Goal: Task Accomplishment & Management: Manage account settings

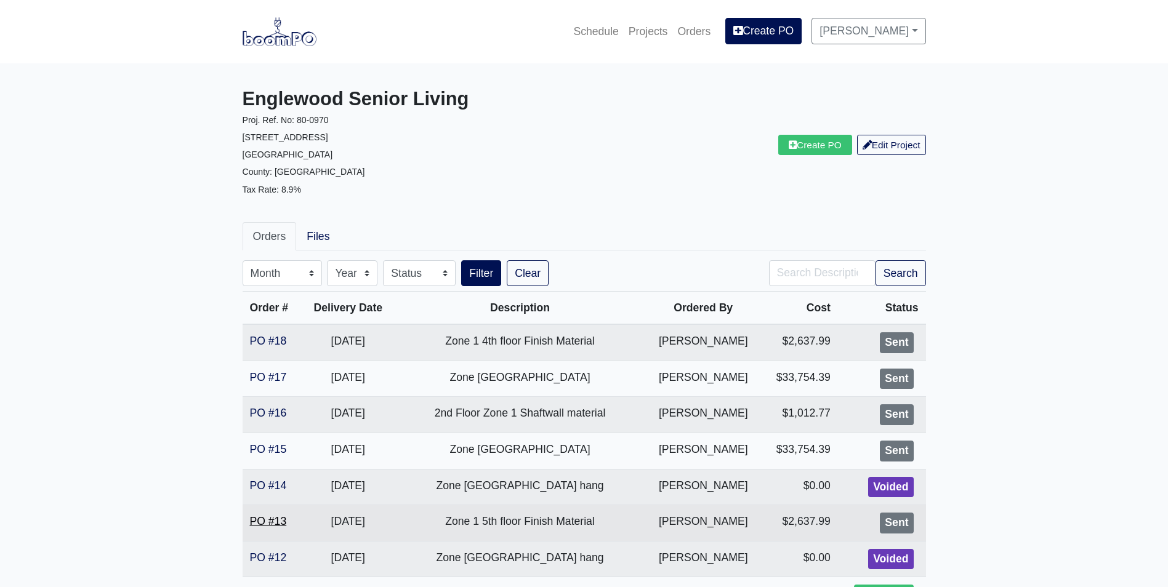
click at [279, 521] on link "PO #13" at bounding box center [268, 521] width 37 height 12
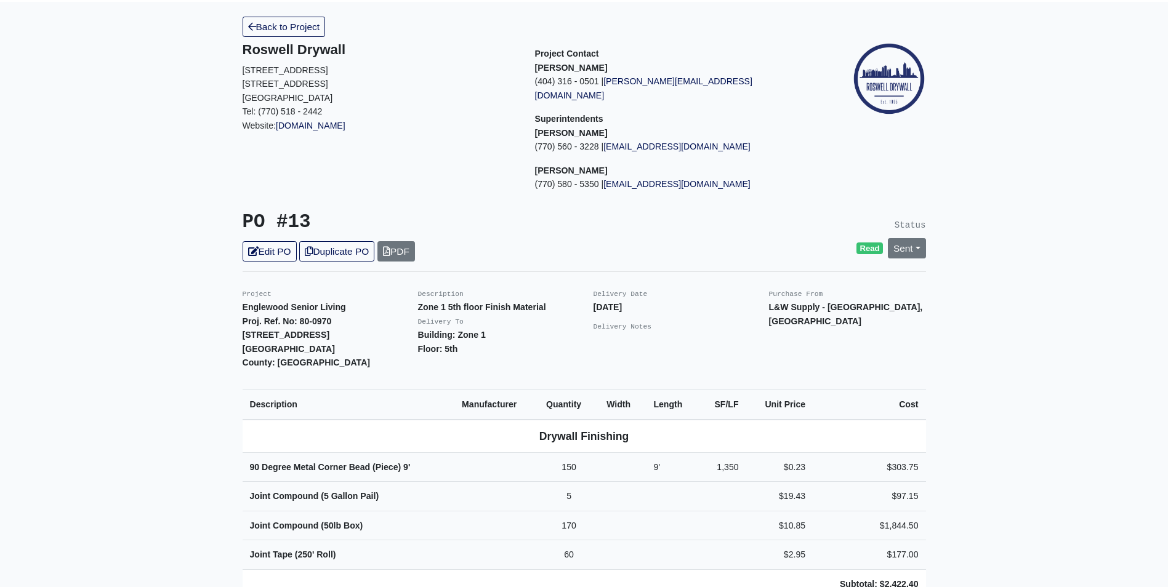
scroll to position [123, 0]
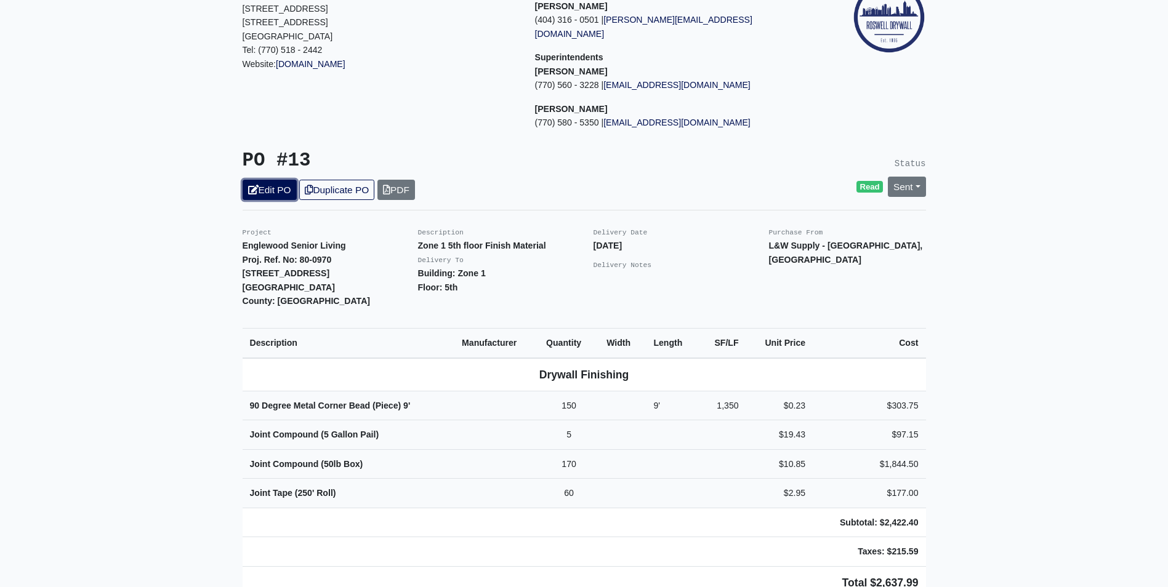
click at [292, 182] on link "Edit PO" at bounding box center [270, 190] width 54 height 20
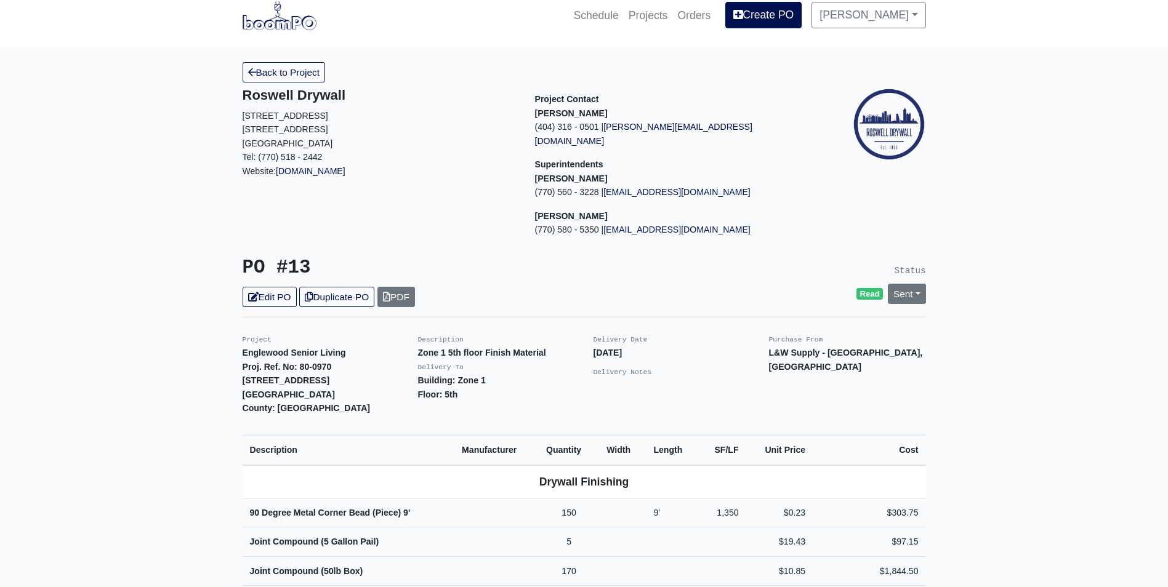
scroll to position [0, 0]
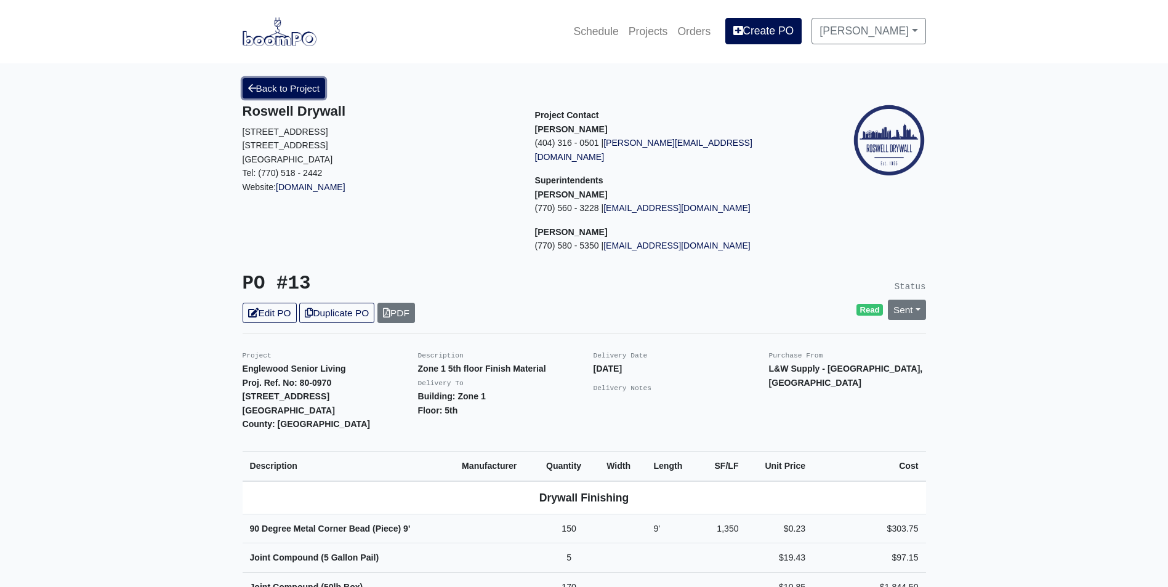
click at [278, 87] on link "Back to Project" at bounding box center [284, 88] width 83 height 20
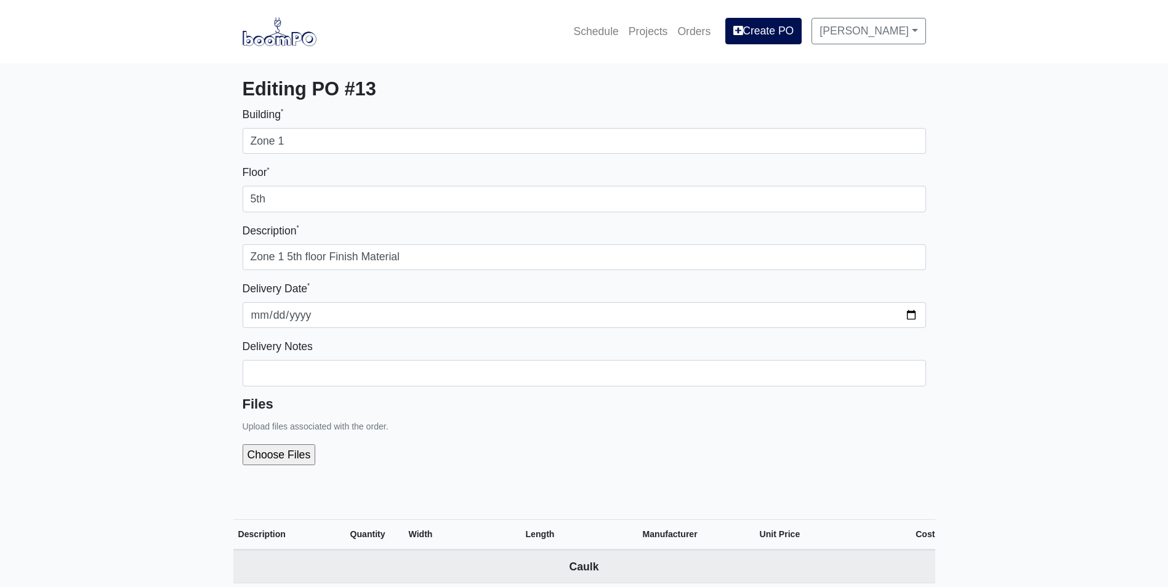
select select
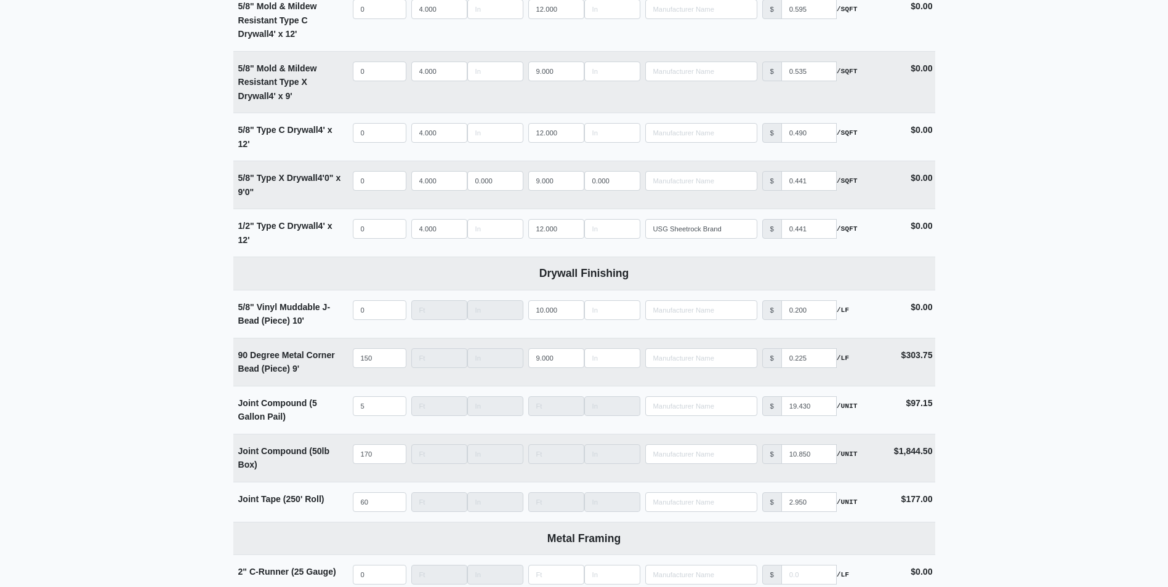
scroll to position [862, 0]
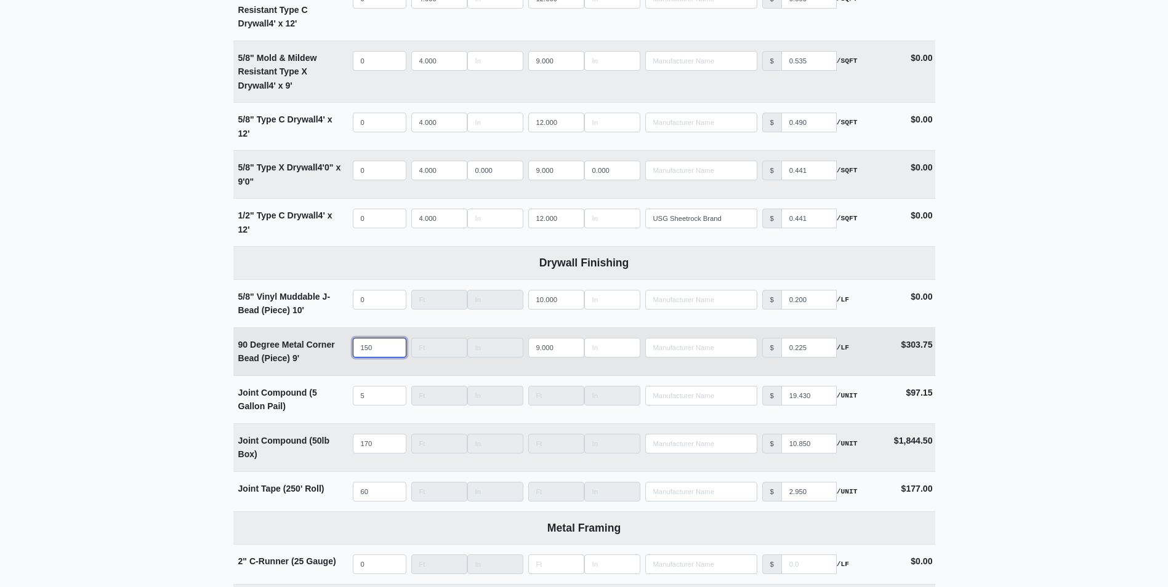
click at [374, 351] on input "150" at bounding box center [380, 348] width 54 height 20
type input "15"
select select
type input "1"
select select
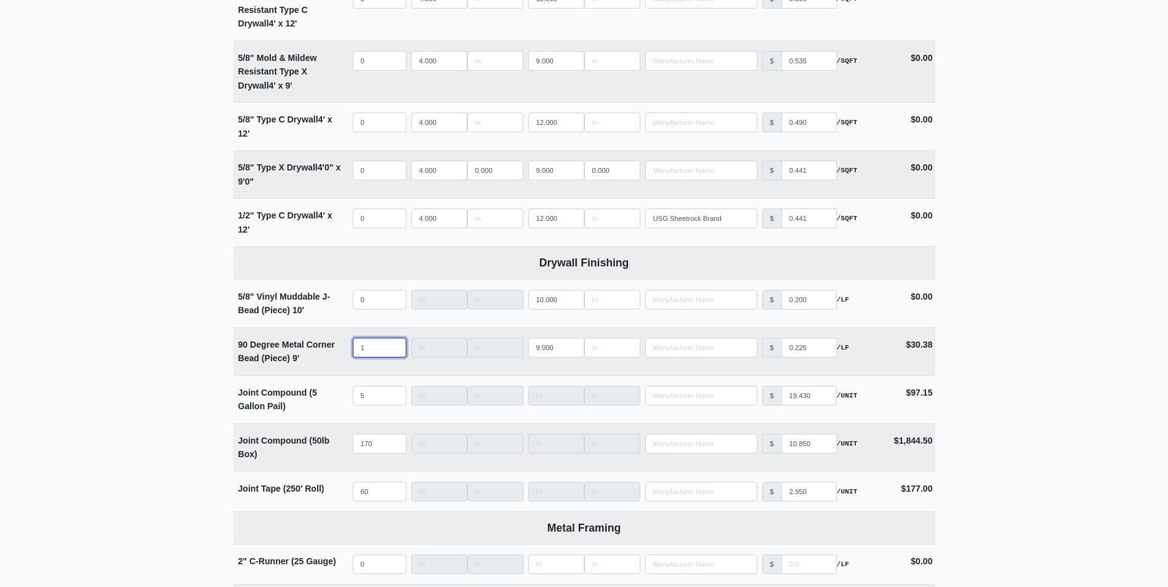
select select
type input "3"
select select
type input "30"
select select
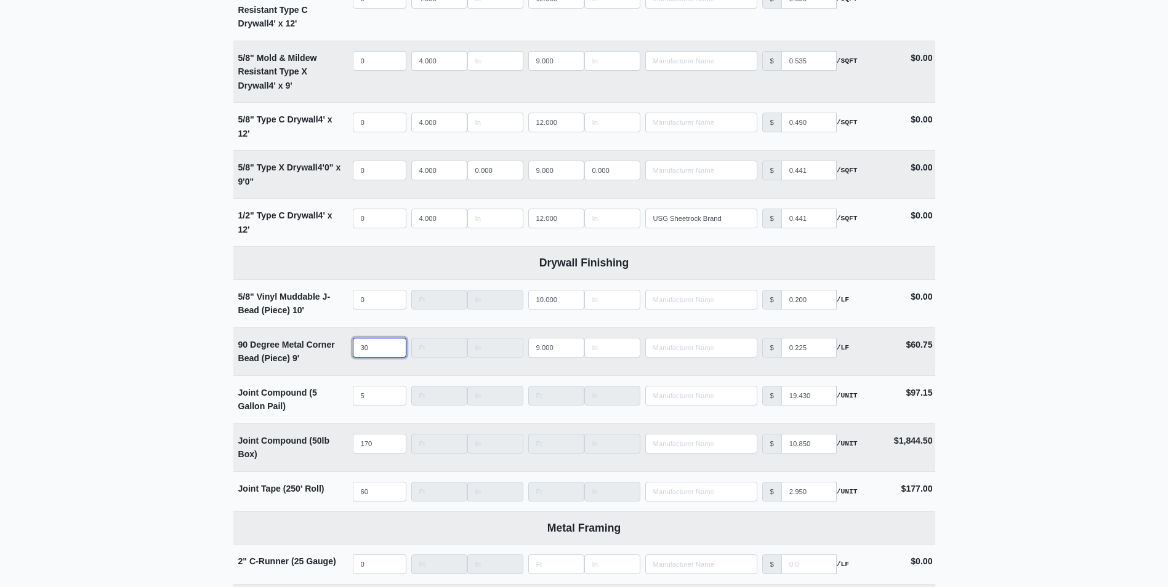
type input "300"
select select
type input "300"
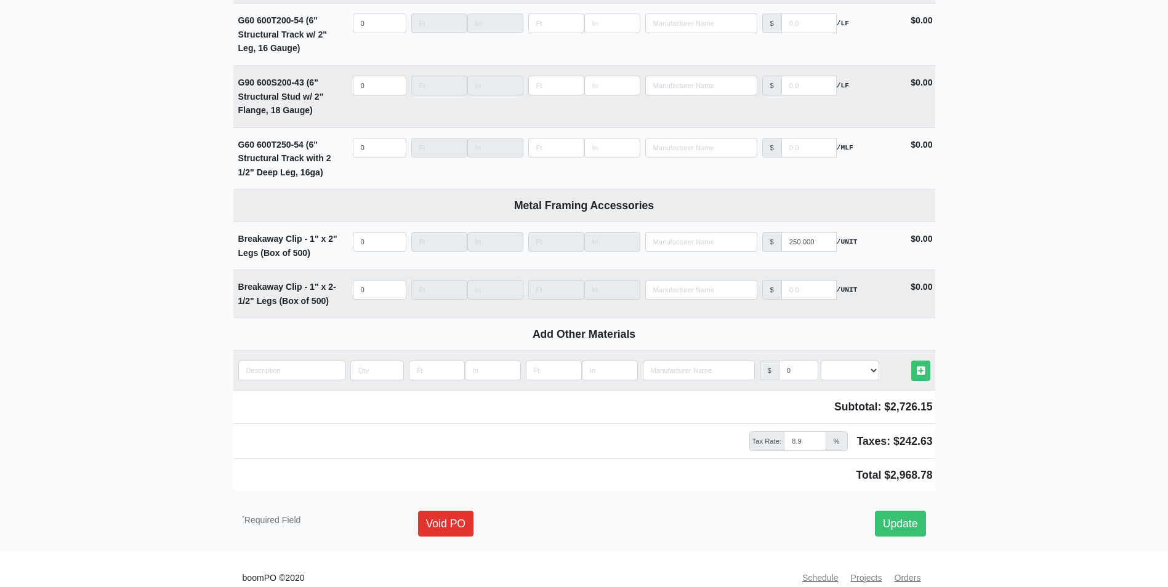
scroll to position [2247, 0]
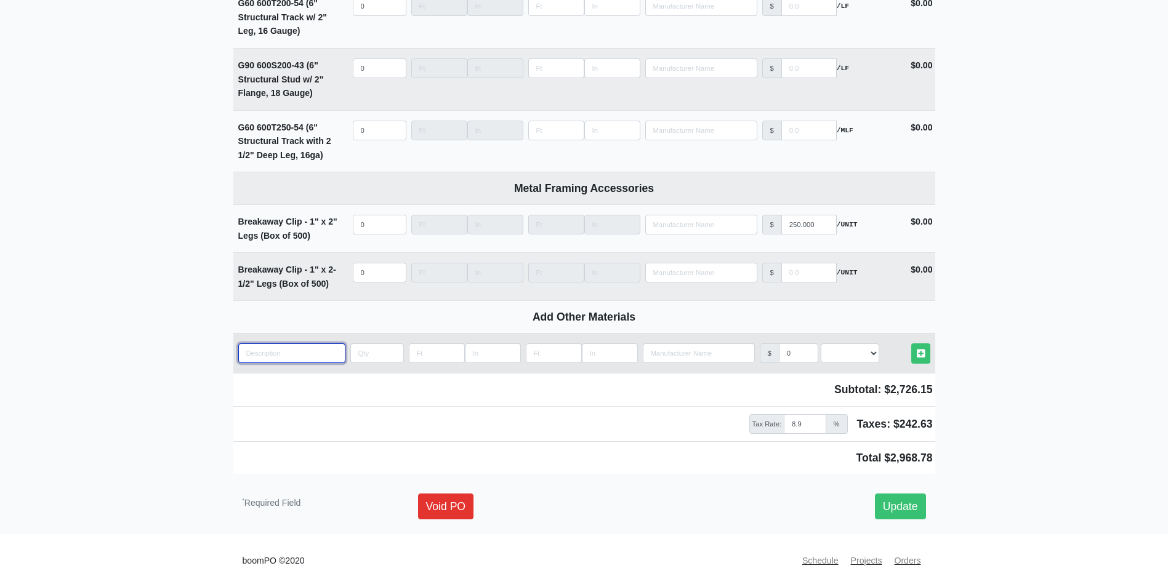
click at [281, 355] on input "quantity" at bounding box center [291, 353] width 107 height 20
type input "z"
select select
type input "zi"
select select
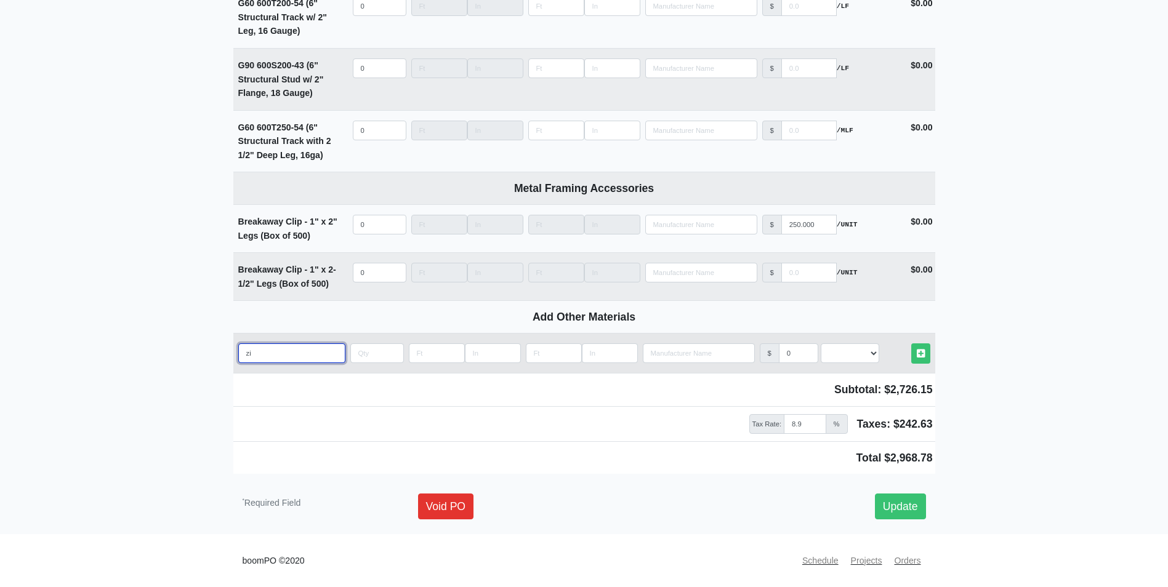
type input "zin"
select select
type input "zinc"
select select
type input "zinc"
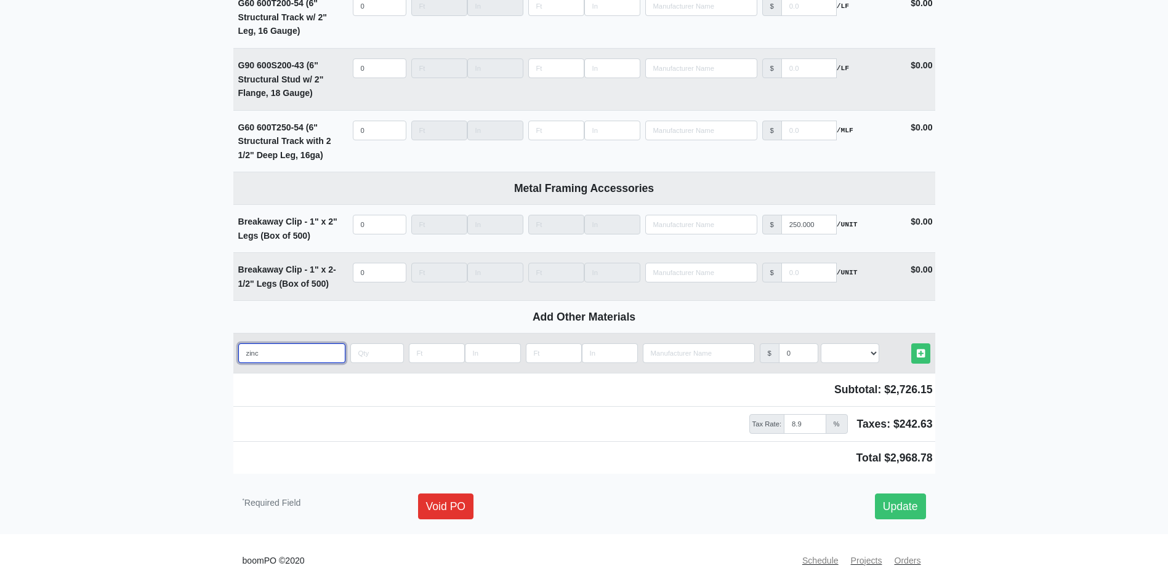
select select
type input "zinc"
select select
type input "zin"
select select
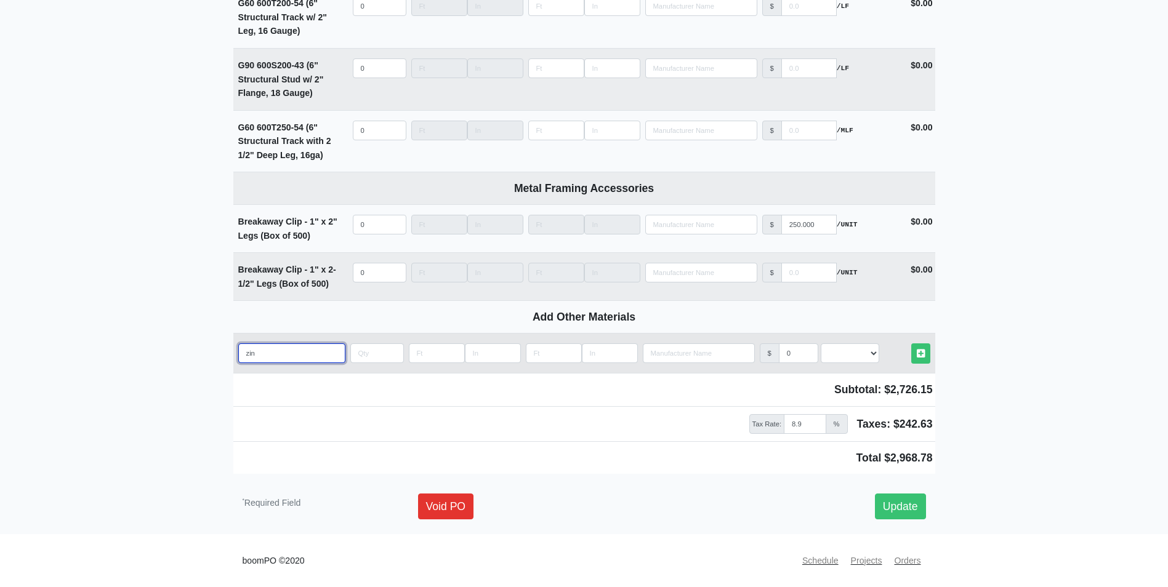
type input "zi"
select select
type input "z"
select select
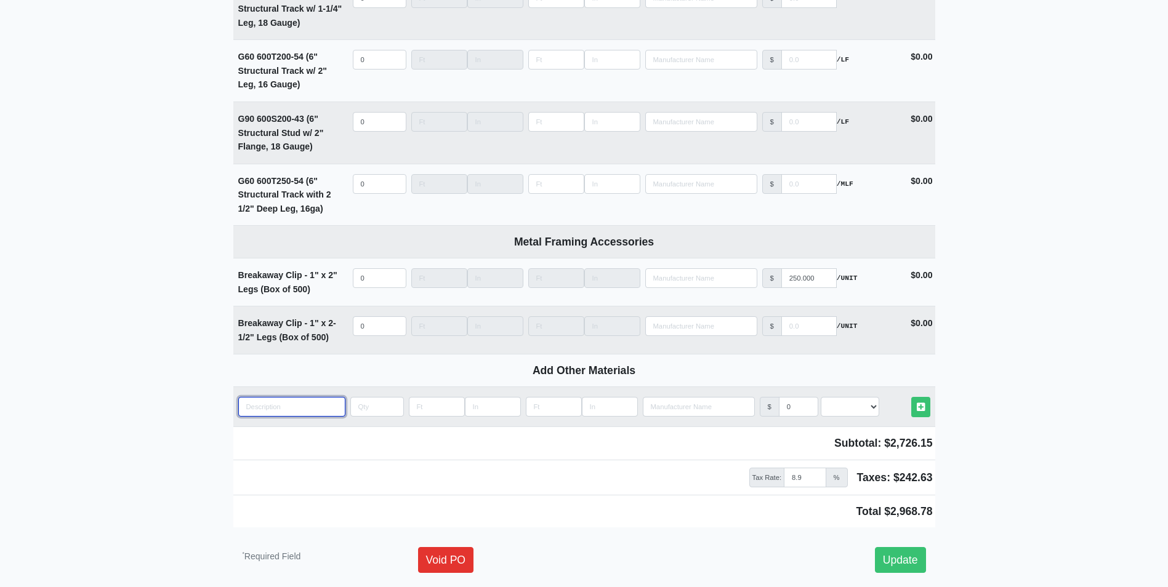
scroll to position [2062, 0]
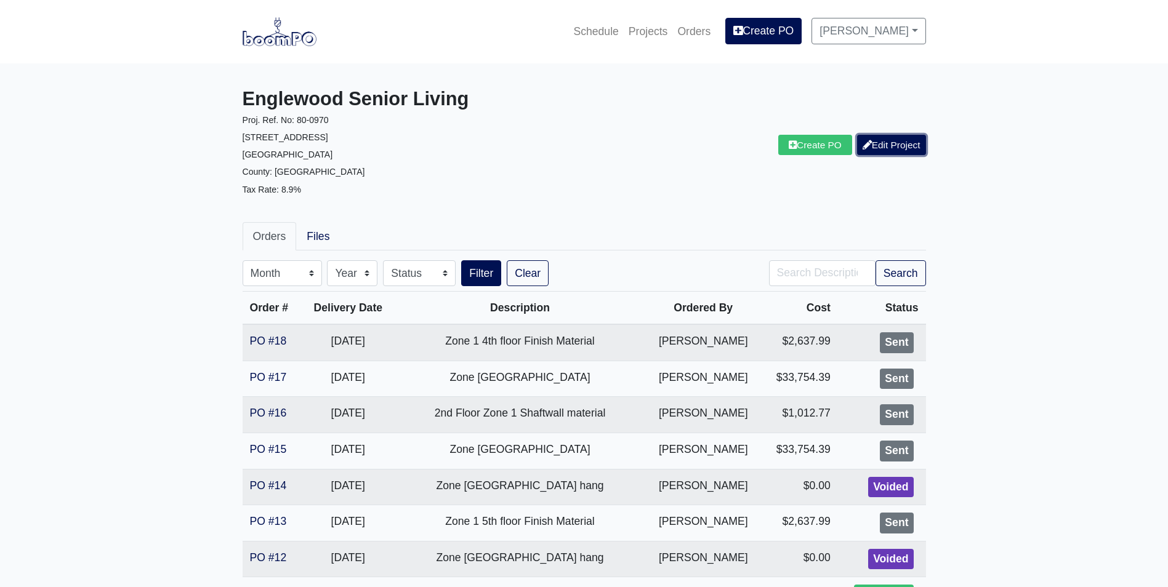
click at [885, 148] on link "Edit Project" at bounding box center [891, 145] width 69 height 20
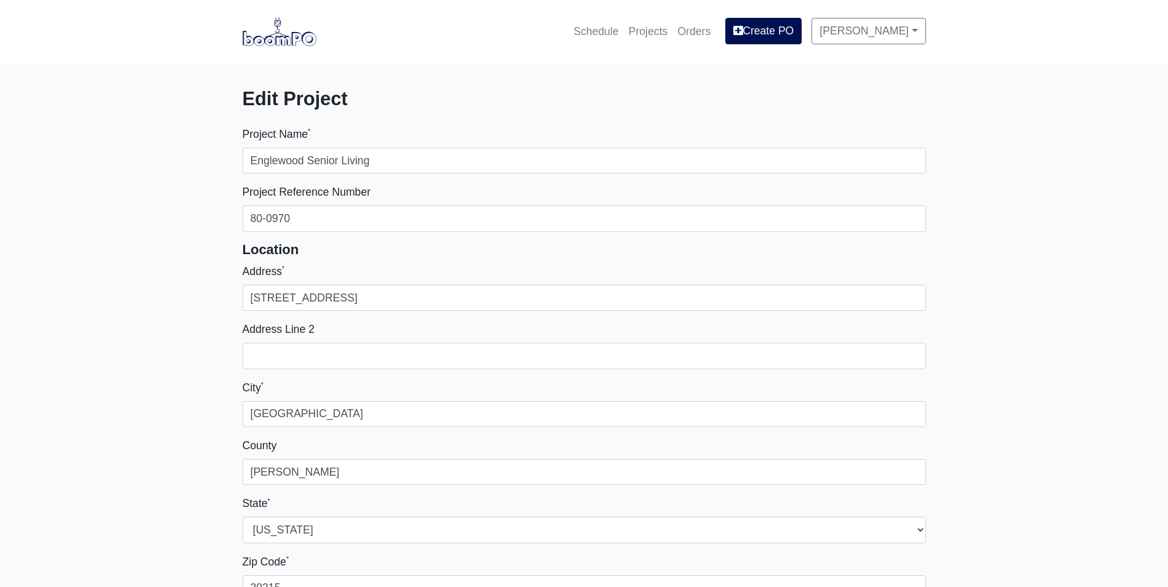
select select
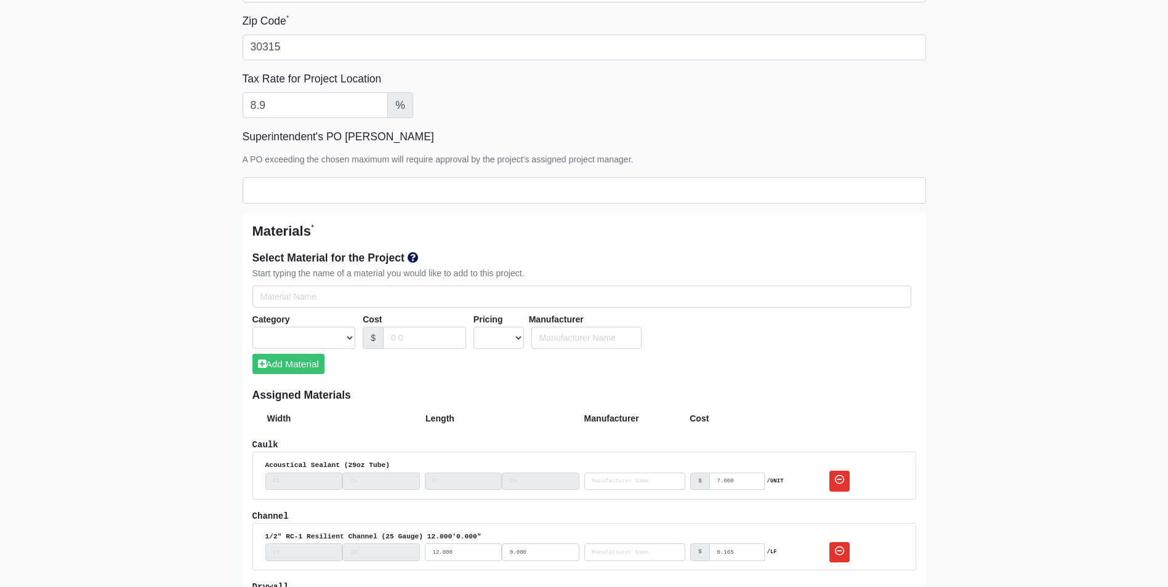
scroll to position [492, 0]
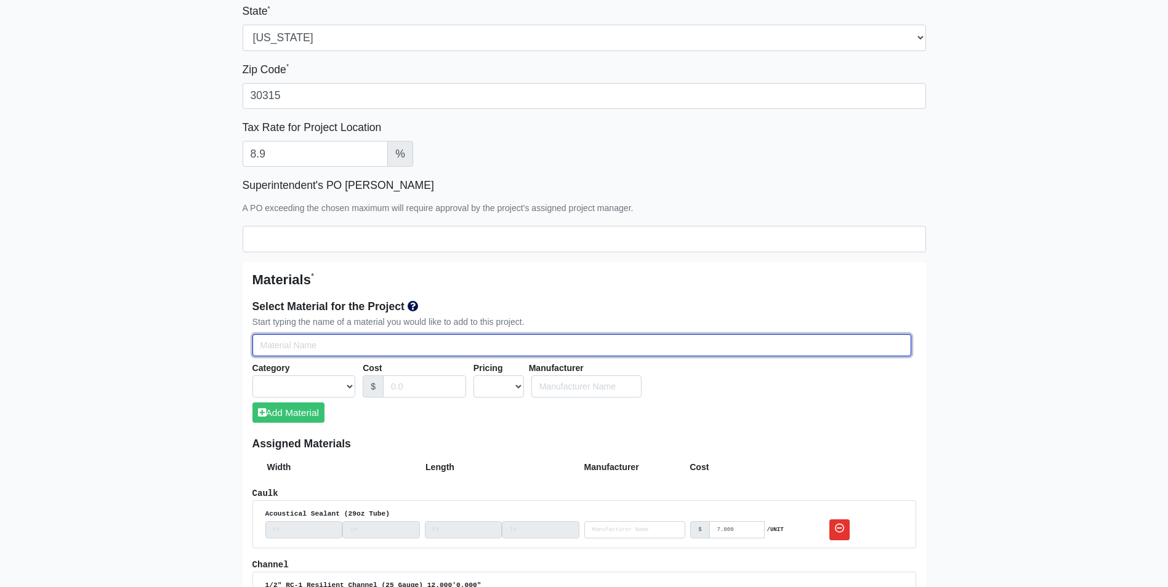
click at [279, 343] on input "Select Team Members for the Project" at bounding box center [581, 345] width 659 height 23
type input "c"
select select
type input "co"
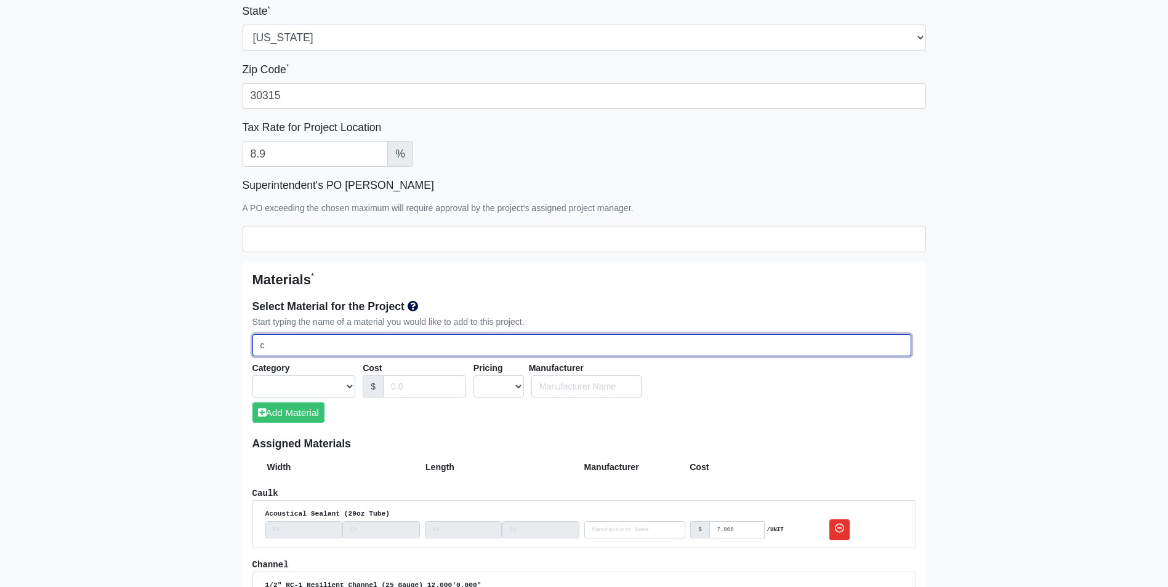
select select
type input "con"
select select
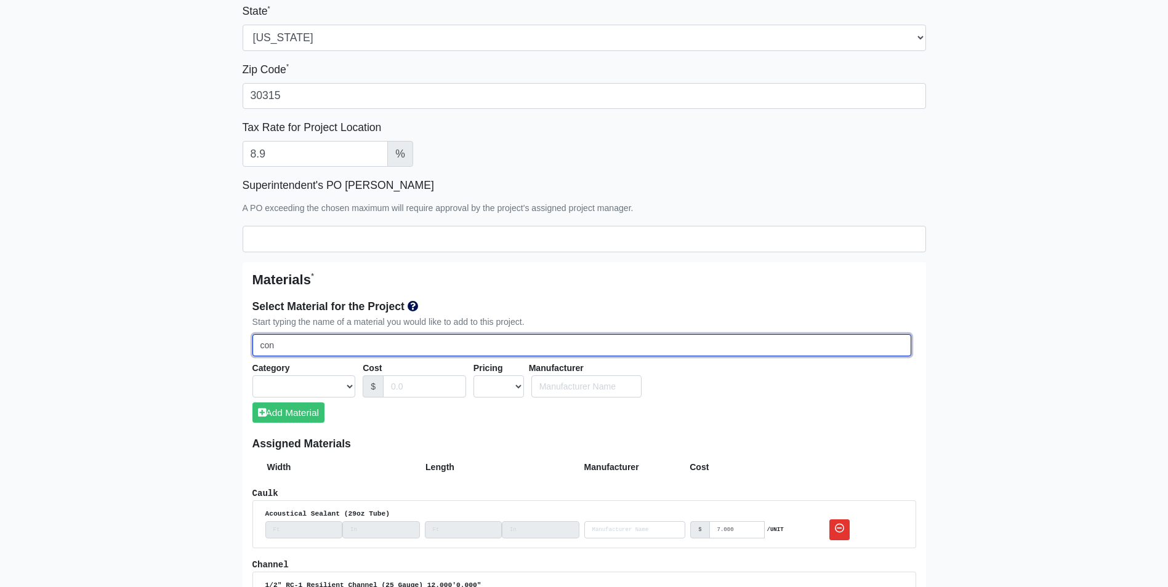
type input "cont"
select select
type input "contr"
select select
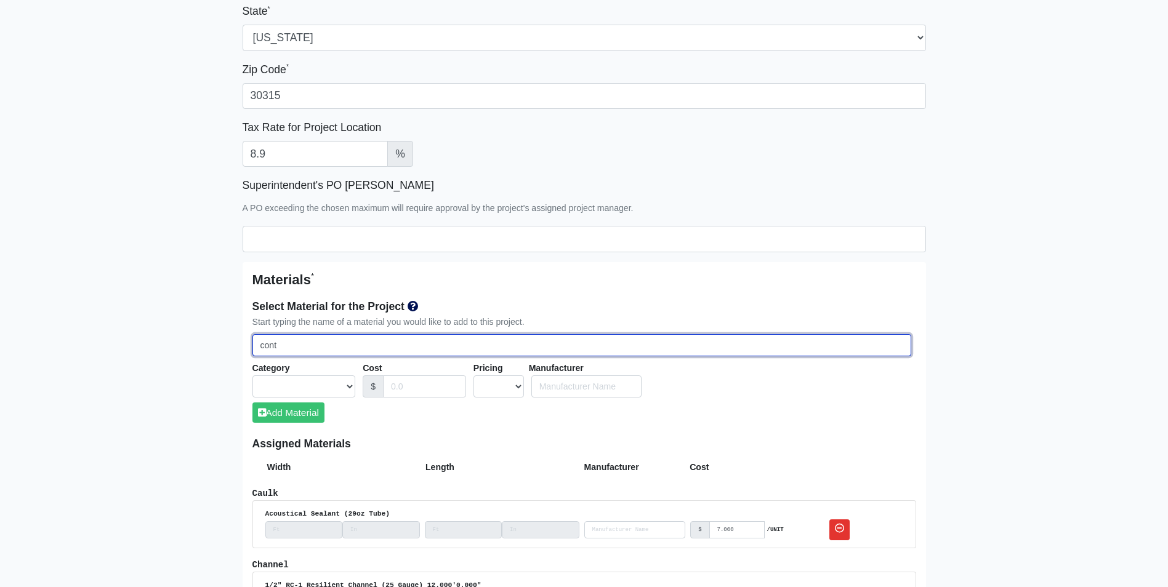
select select
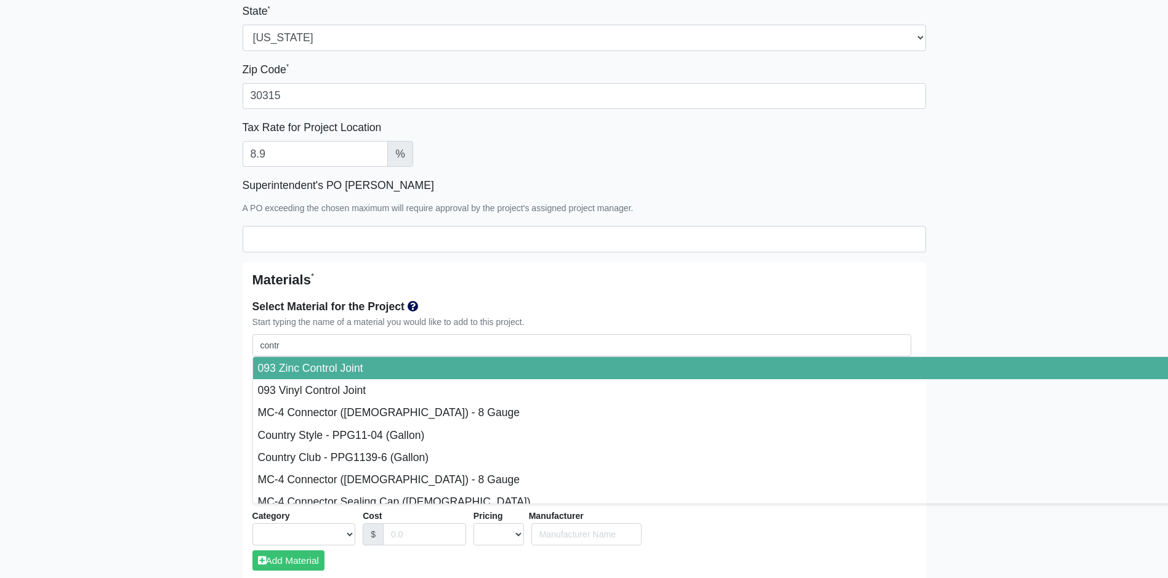
type input "093 Zinc Control Joint"
select select "[object Object]"
select select "1"
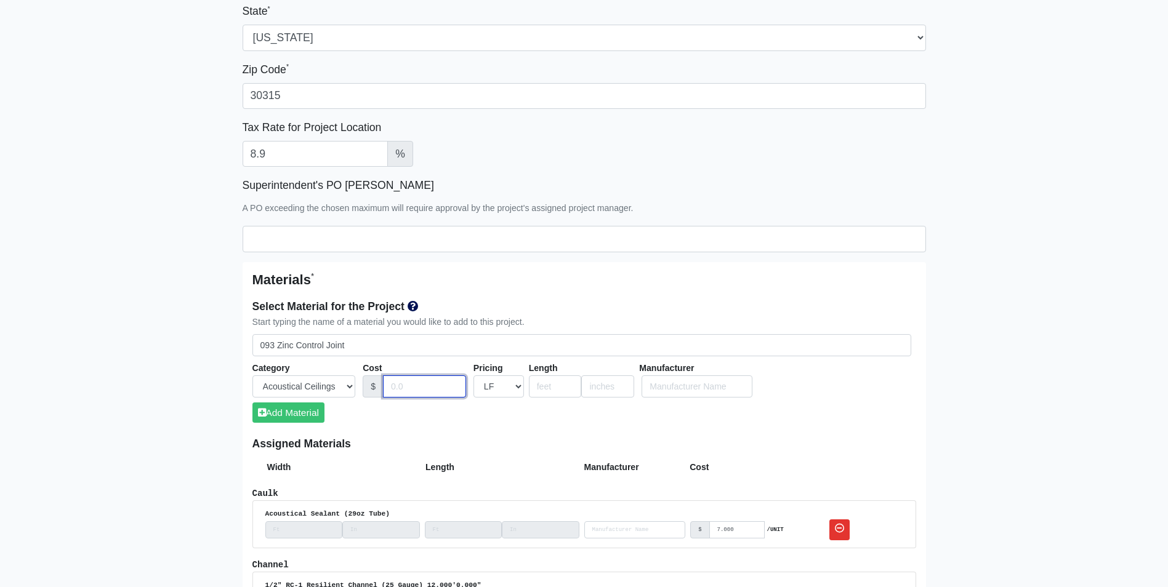
click at [389, 386] on input "Cost" at bounding box center [424, 386] width 83 height 23
type input ".975"
type input "10"
click at [319, 412] on button "Add Material" at bounding box center [288, 413] width 72 height 20
select select
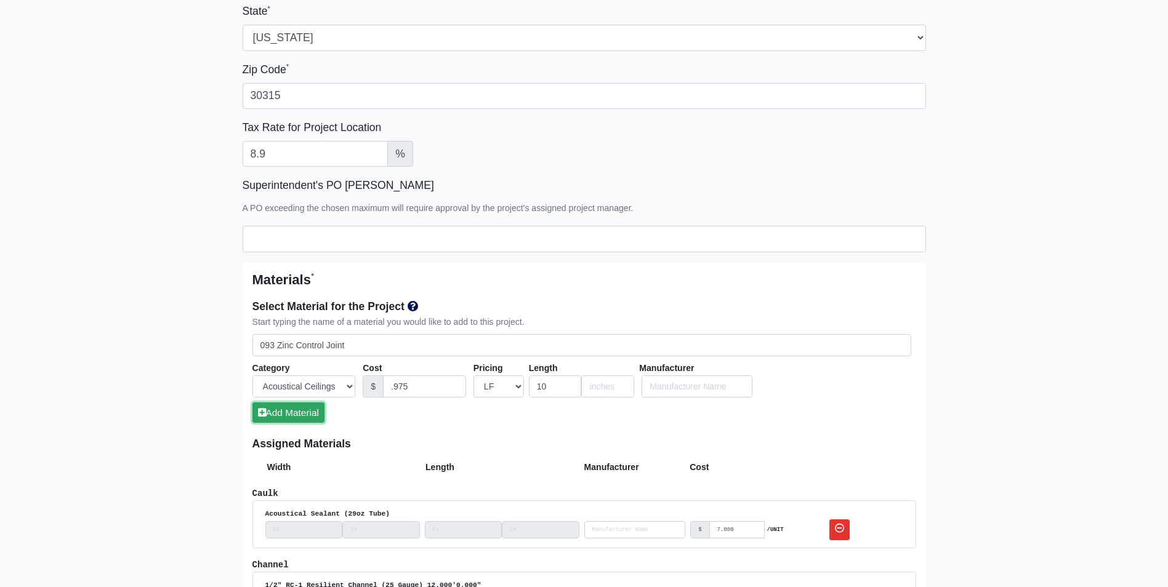
select select
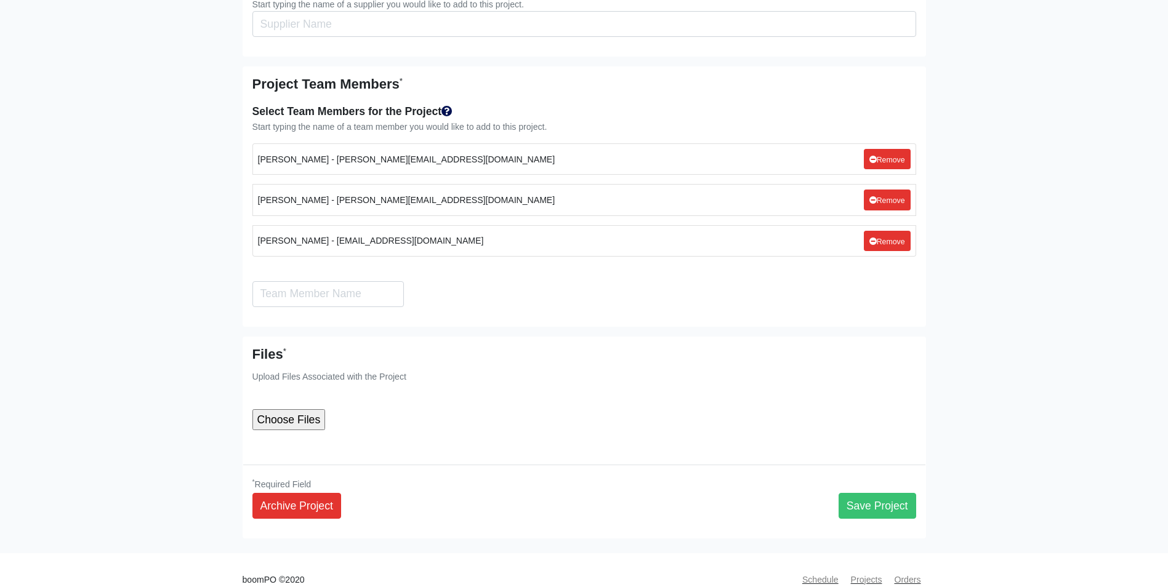
scroll to position [3147, 0]
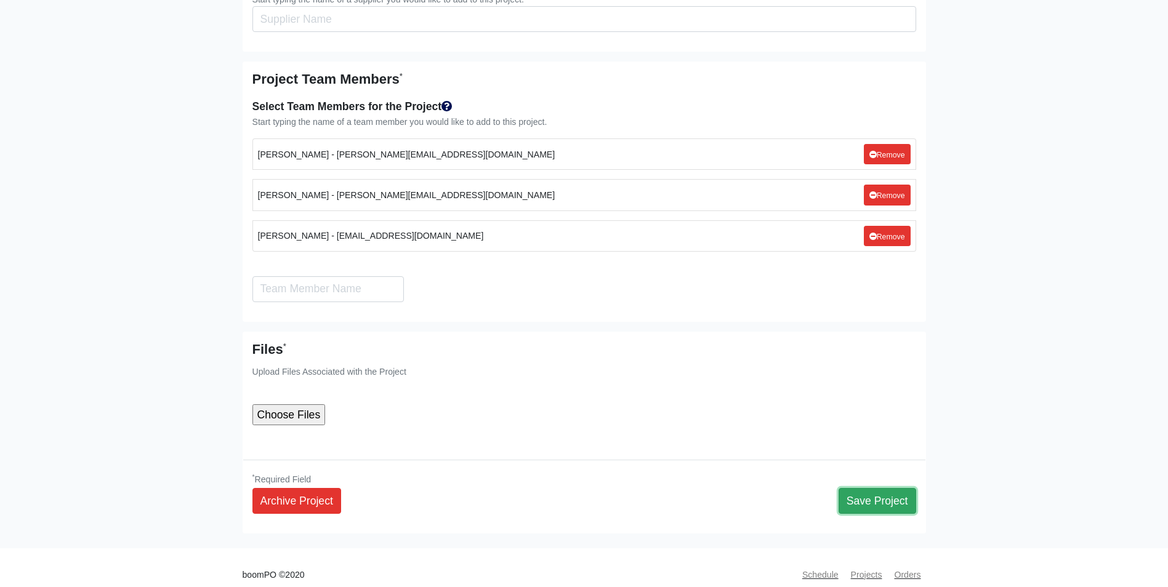
click at [897, 488] on button "Save Project" at bounding box center [877, 501] width 78 height 26
select select
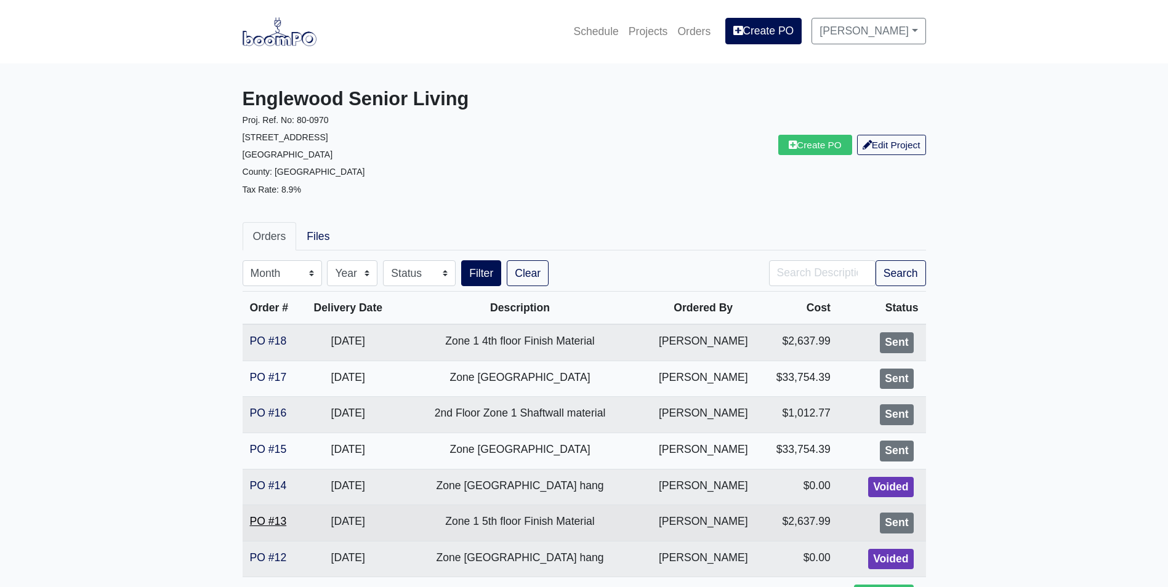
click at [281, 521] on link "PO #13" at bounding box center [268, 521] width 37 height 12
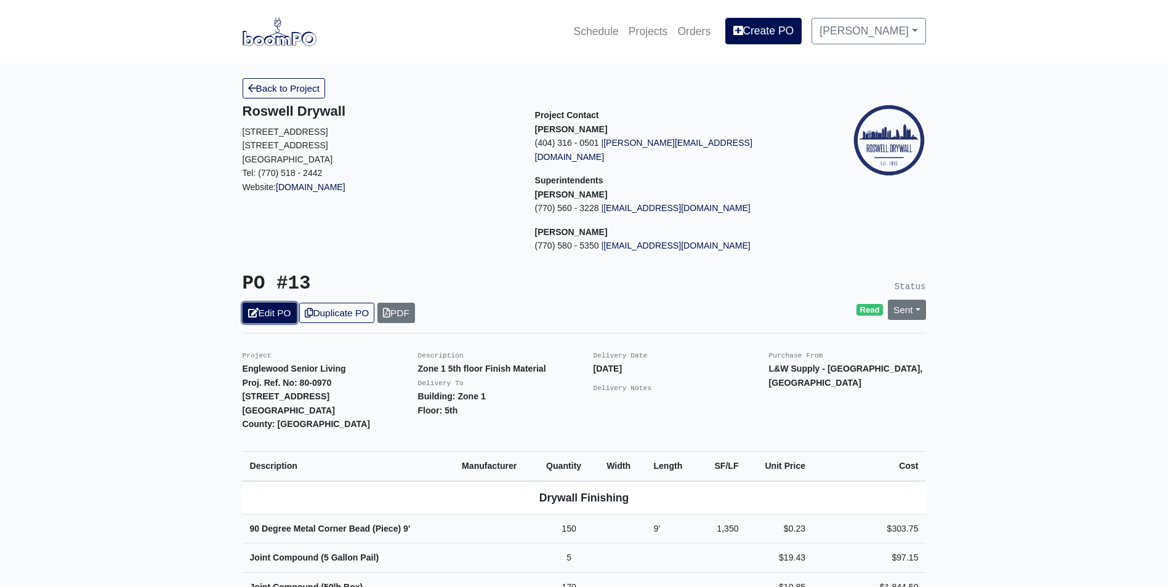
click at [277, 303] on link "Edit PO" at bounding box center [270, 313] width 54 height 20
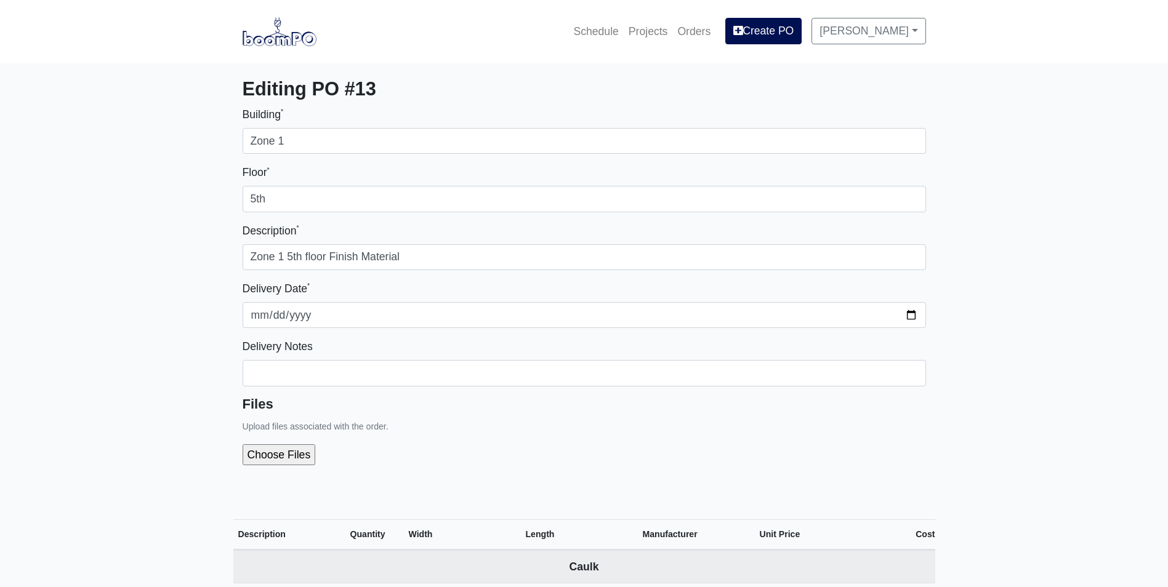
select select
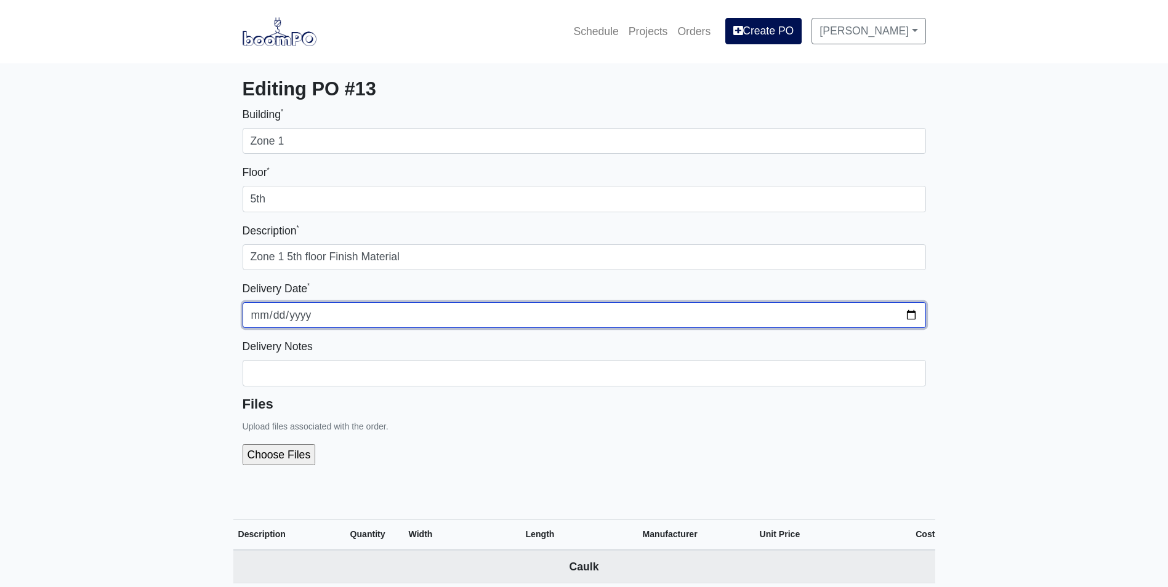
click at [916, 317] on input "[DATE]" at bounding box center [584, 315] width 683 height 26
type input "[DATE]"
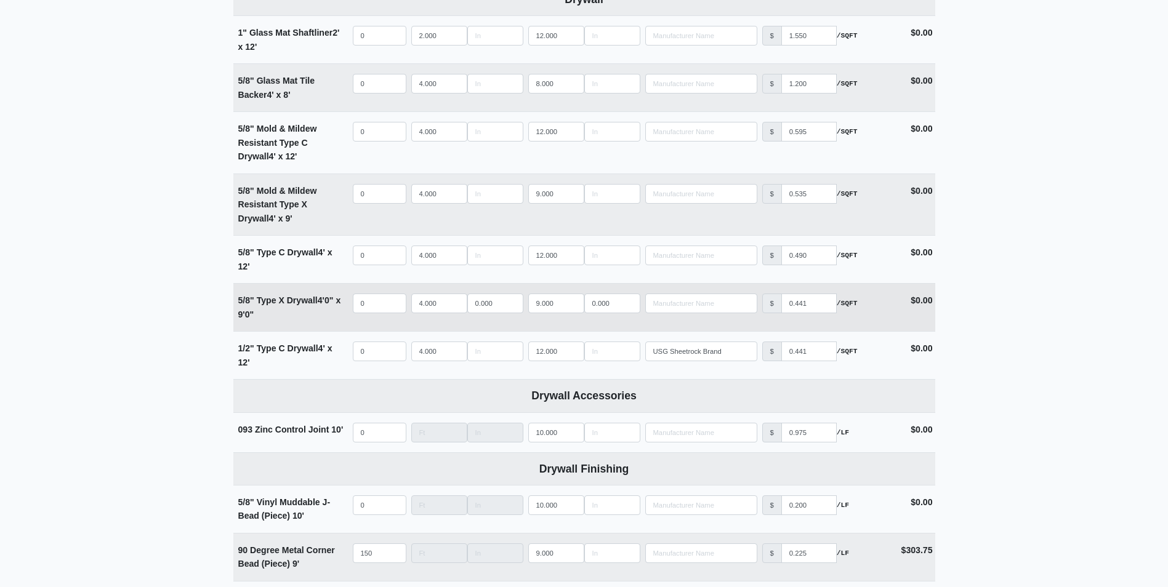
scroll to position [739, 0]
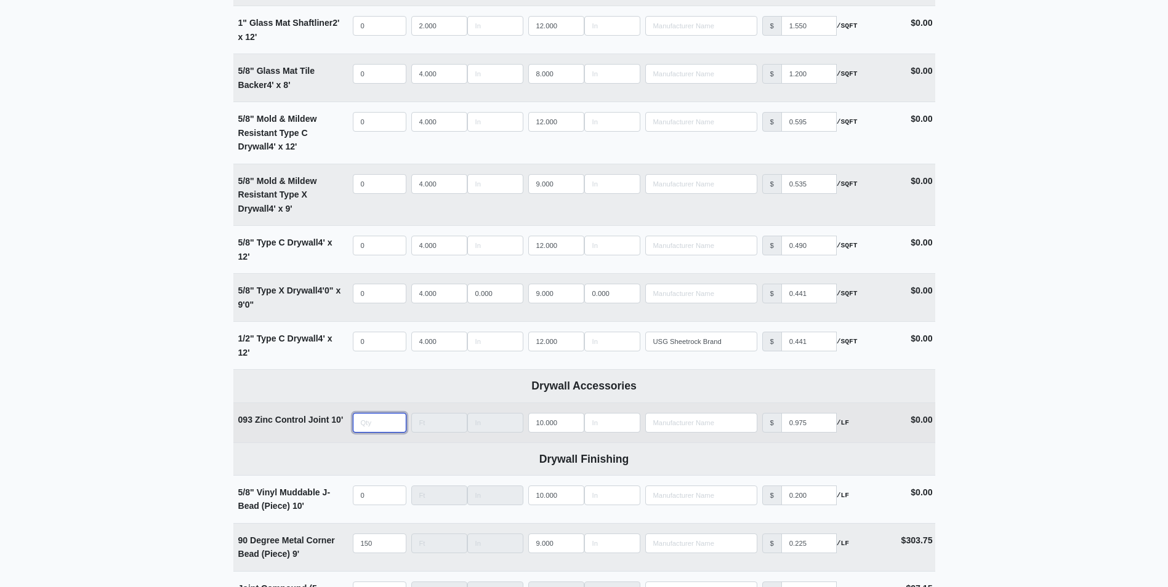
click at [388, 428] on input "quantity" at bounding box center [380, 423] width 54 height 20
type input "5"
select select
type input "50"
select select
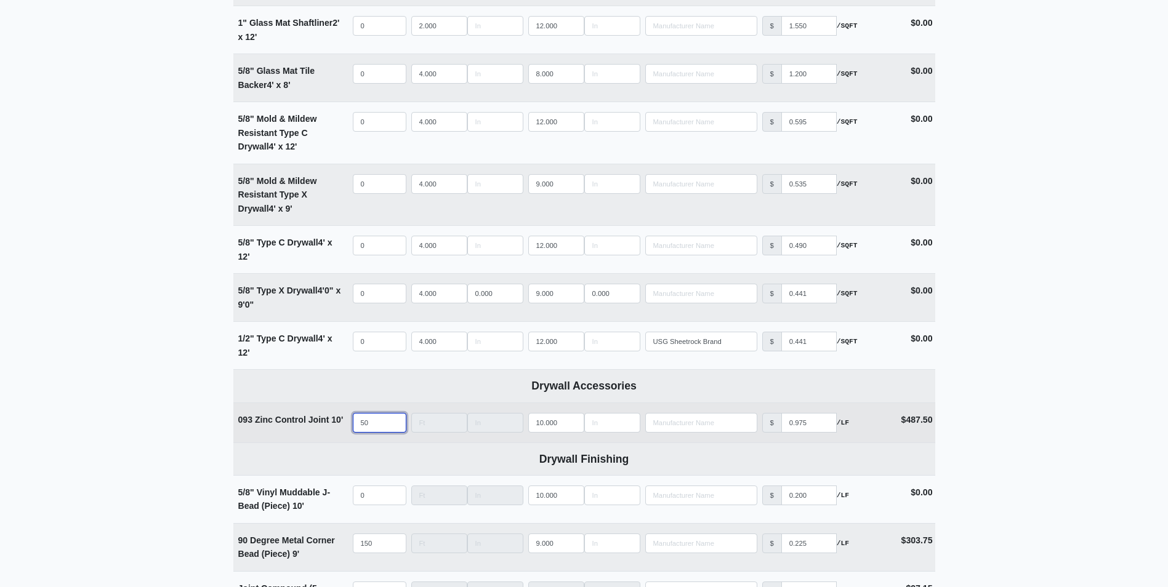
type input "50"
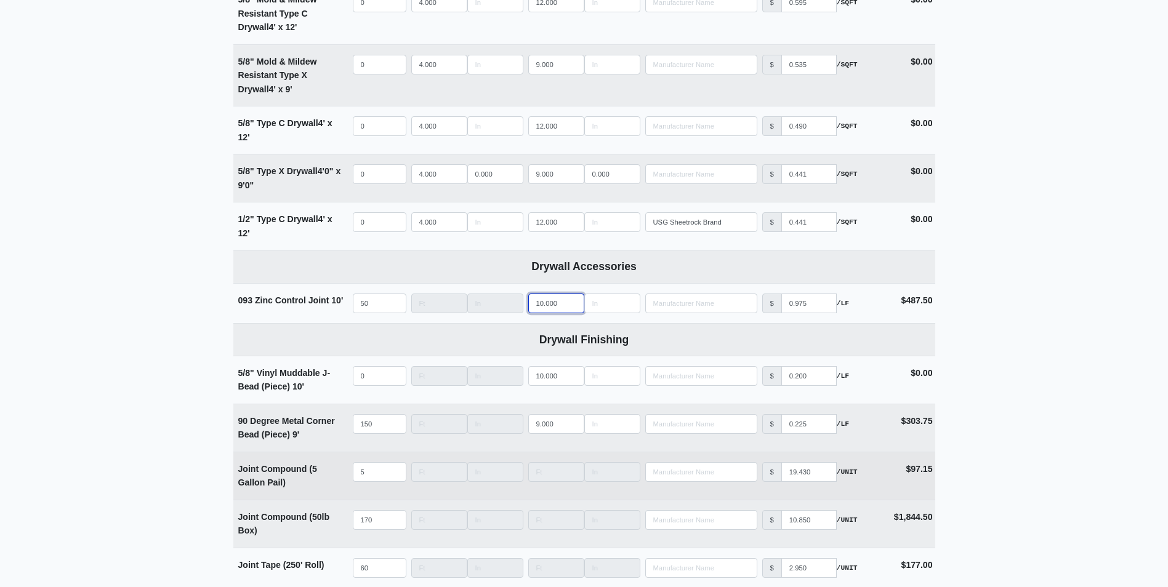
scroll to position [862, 0]
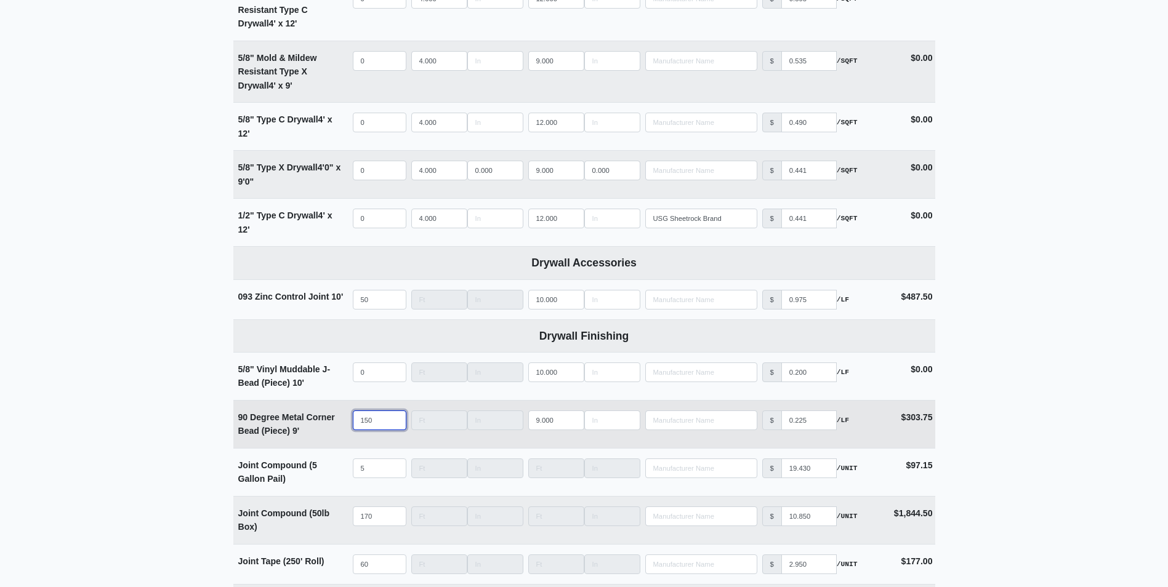
drag, startPoint x: 374, startPoint y: 427, endPoint x: 293, endPoint y: 424, distance: 80.7
click at [293, 424] on tr "90 Degree Metal Corner Bead (Piece) 9' Qty 150 Width Length 9.000 Manufacturer …" at bounding box center [584, 424] width 702 height 48
type input "3"
select select
type input "30"
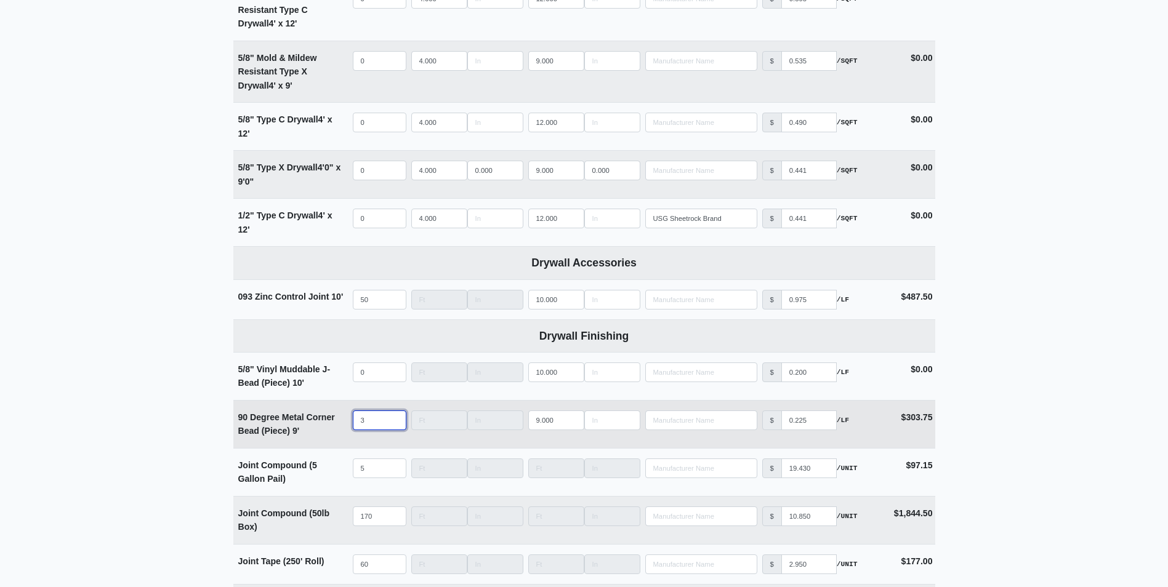
select select
type input "300"
select select
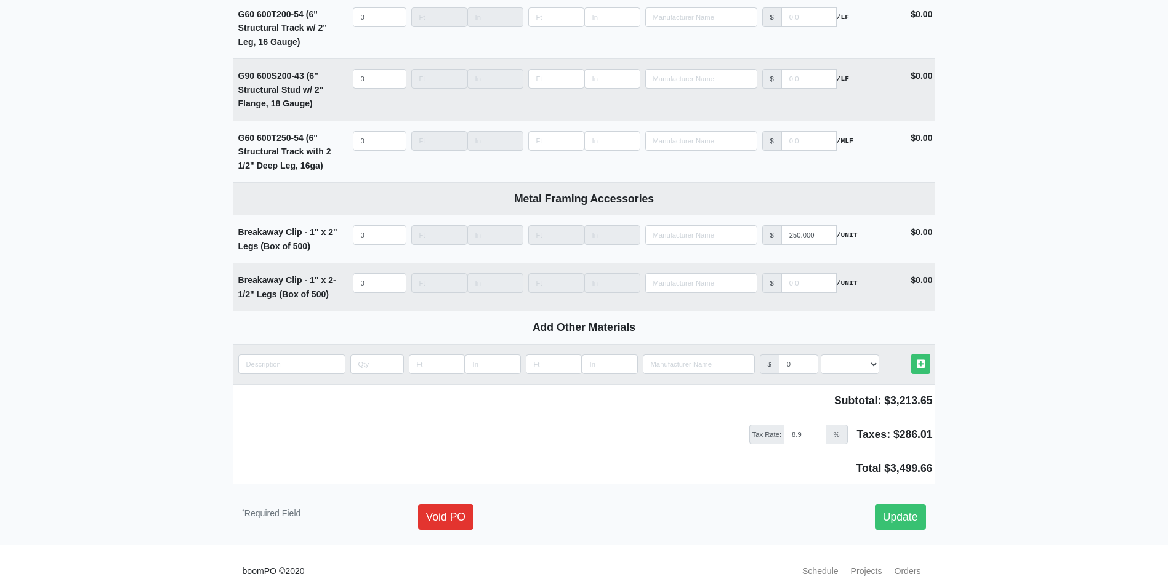
scroll to position [2321, 0]
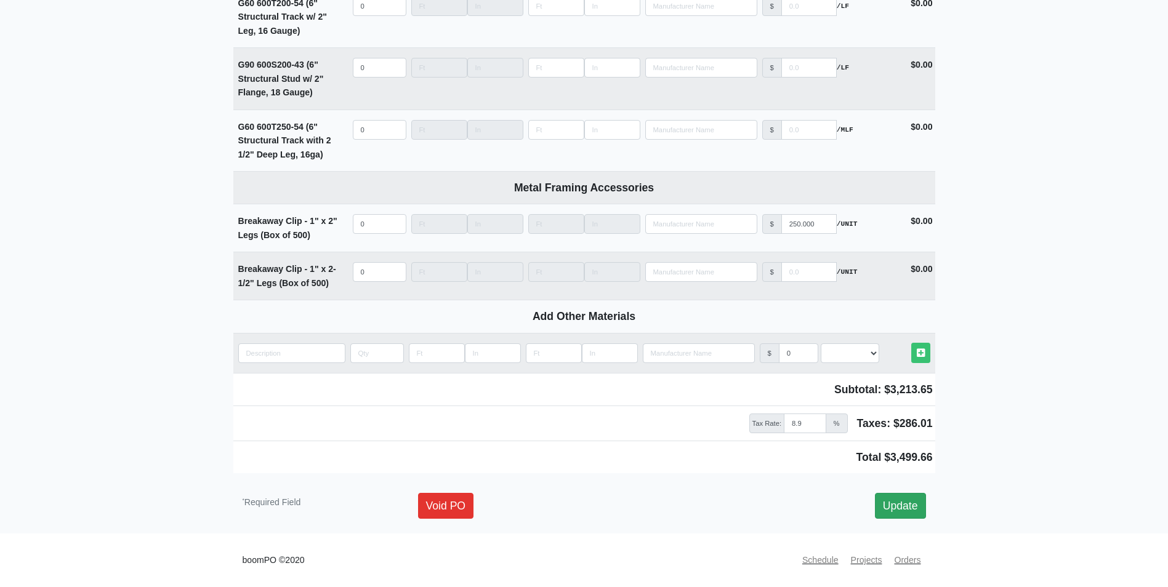
type input "300"
click at [885, 513] on link "Update" at bounding box center [900, 506] width 51 height 26
